Goal: Find specific page/section: Find specific page/section

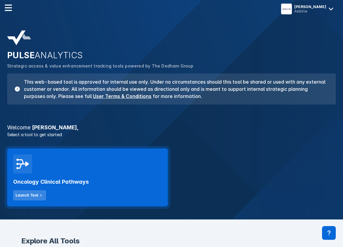
click at [36, 194] on div "Launch Tool" at bounding box center [27, 195] width 23 height 5
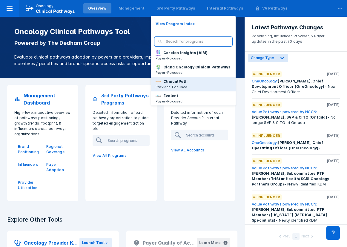
click at [171, 84] on p "ClinicalPath" at bounding box center [175, 81] width 24 height 5
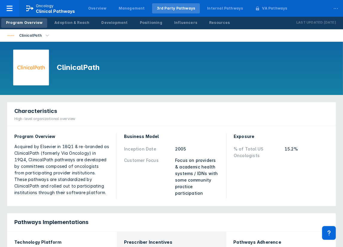
click at [48, 38] on li "ClinicalPath" at bounding box center [29, 35] width 58 height 12
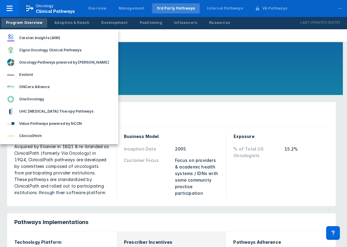
click at [180, 44] on div at bounding box center [173, 123] width 347 height 247
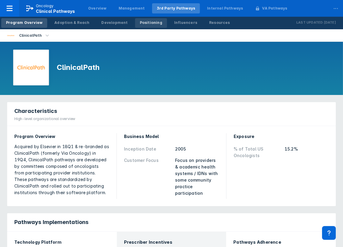
click at [141, 22] on div "Positioning" at bounding box center [151, 22] width 22 height 5
